Goal: Navigation & Orientation: Find specific page/section

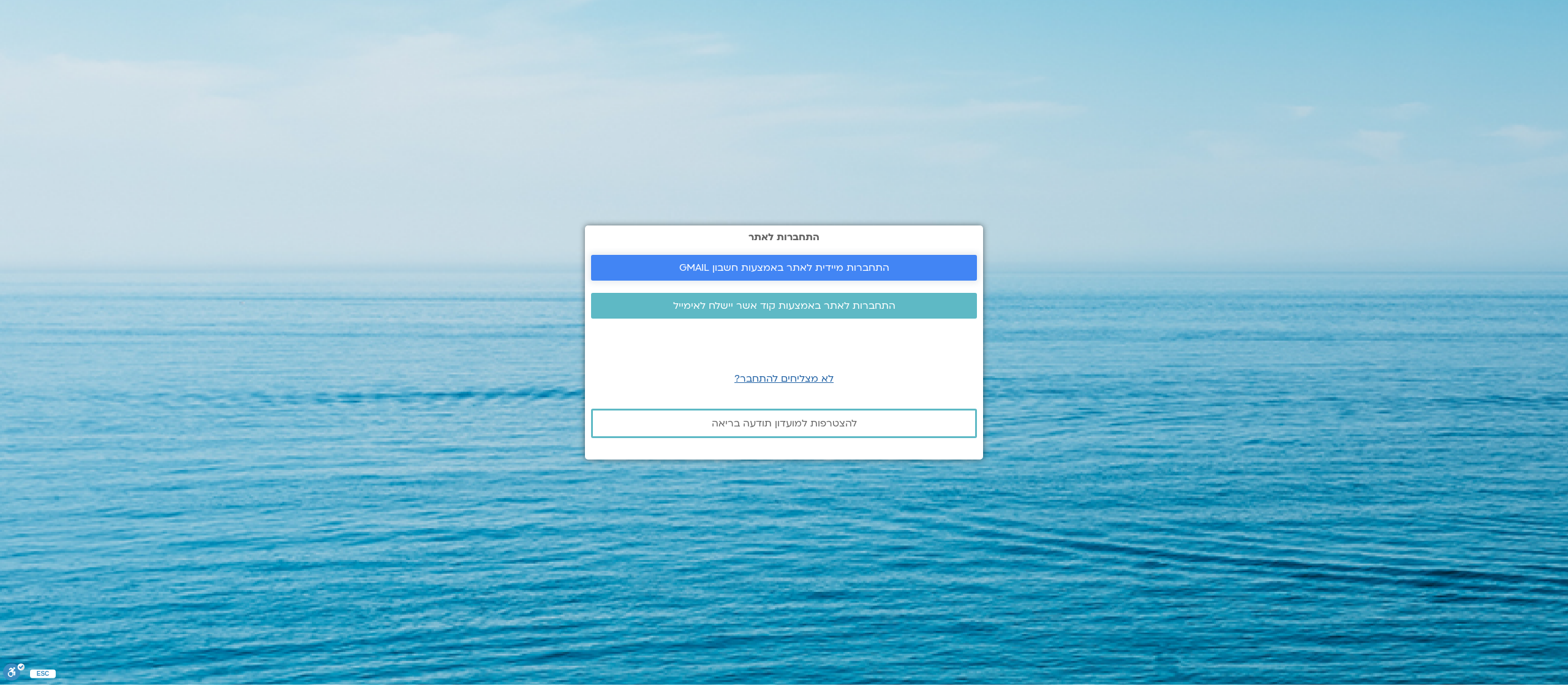
click at [853, 264] on span "התחברות מיידית לאתר באמצעות חשבון GMAIL" at bounding box center [784, 267] width 210 height 11
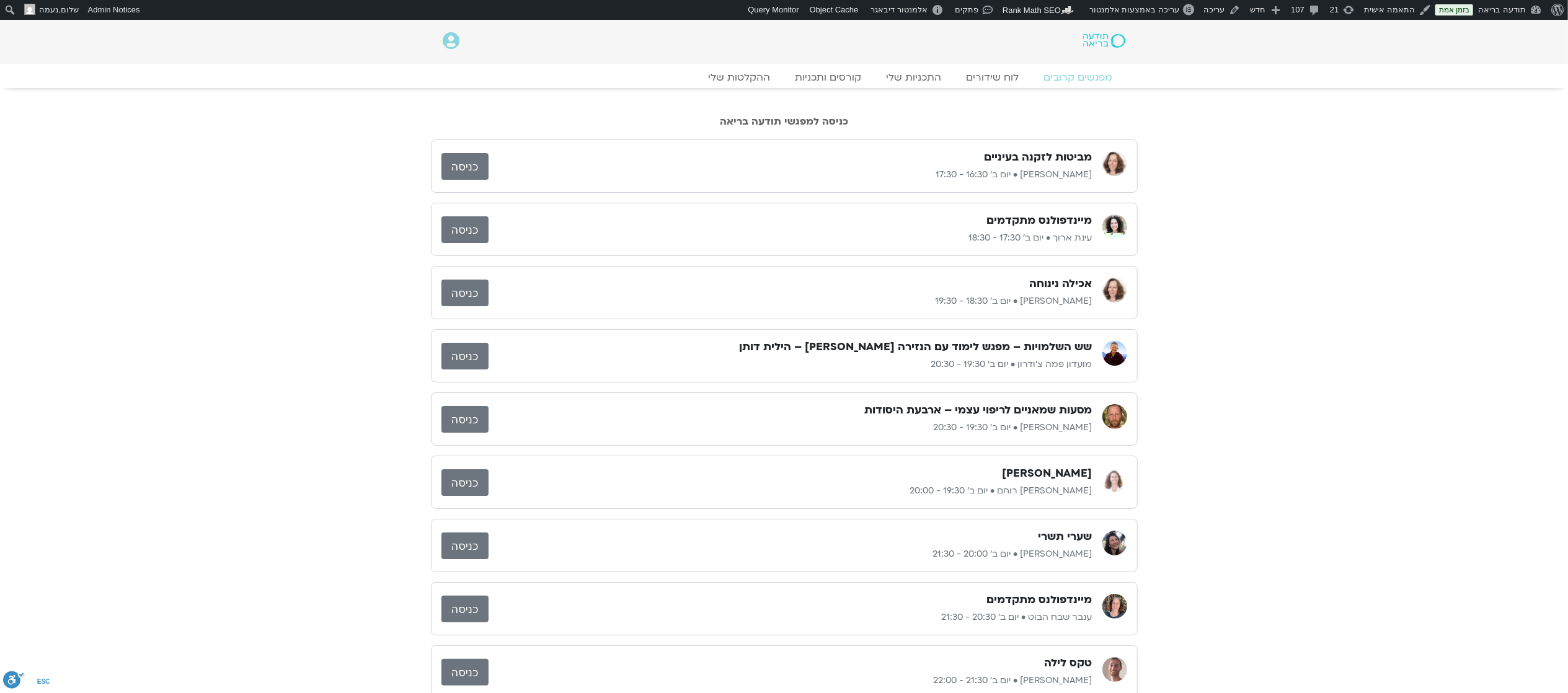
click at [463, 160] on link "כניסה" at bounding box center [464, 166] width 47 height 27
